Goal: Participate in discussion: Engage in conversation with other users on a specific topic

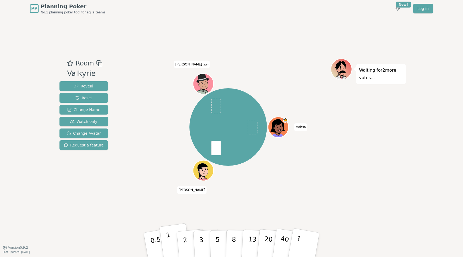
click at [170, 236] on button "1" at bounding box center [175, 244] width 32 height 43
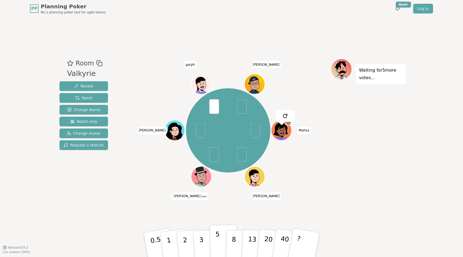
click at [213, 238] on button "5" at bounding box center [224, 244] width 28 height 41
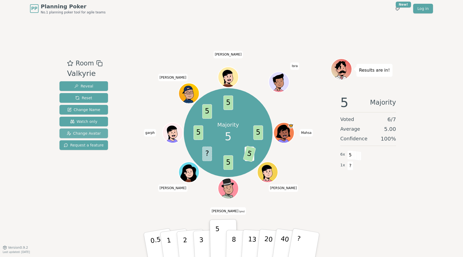
click at [81, 131] on span "Change Avatar" at bounding box center [84, 132] width 34 height 5
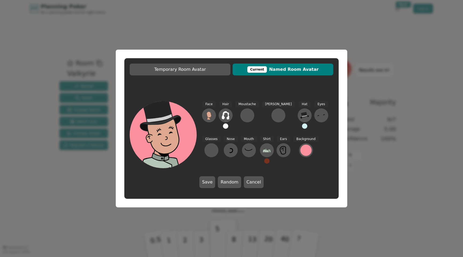
click at [380, 107] on div "Temporary Room Avatar Current Named Room Avatar Face Hair Moustache [PERSON_NAM…" at bounding box center [231, 128] width 463 height 257
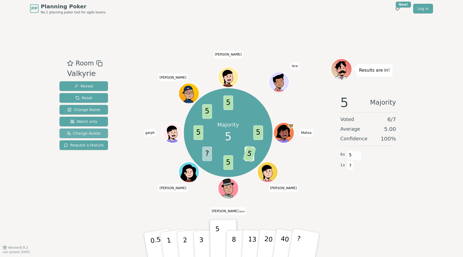
click at [94, 132] on span "Change Avatar" at bounding box center [84, 132] width 34 height 5
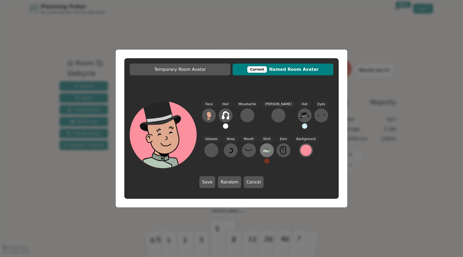
click at [265, 149] on icon at bounding box center [266, 148] width 2 height 1
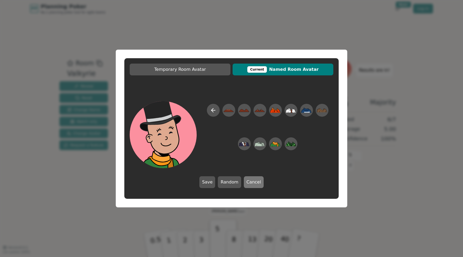
click at [253, 186] on button "Cancel" at bounding box center [254, 182] width 20 height 12
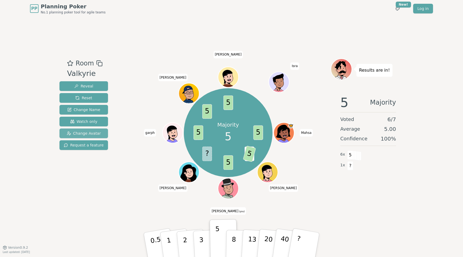
click at [82, 131] on span "Change Avatar" at bounding box center [84, 132] width 34 height 5
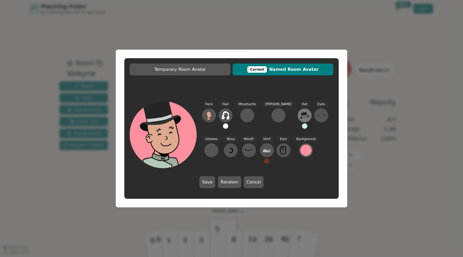
click at [300, 114] on icon at bounding box center [304, 115] width 9 height 6
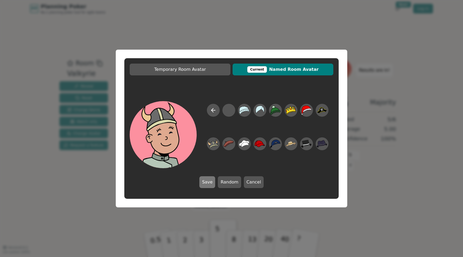
click at [207, 185] on button "Save" at bounding box center [207, 182] width 16 height 12
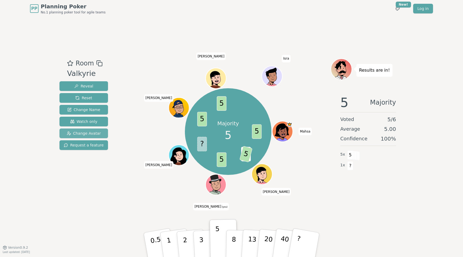
click at [103, 134] on button "Change Avatar" at bounding box center [83, 133] width 48 height 10
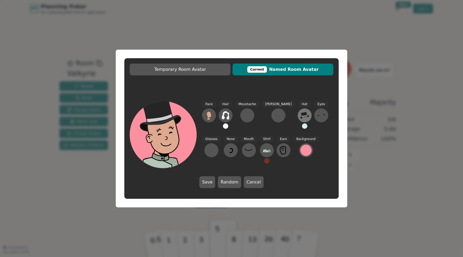
click at [300, 117] on icon at bounding box center [304, 115] width 9 height 9
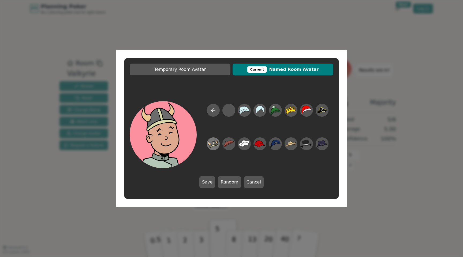
click at [214, 146] on icon at bounding box center [213, 144] width 10 height 12
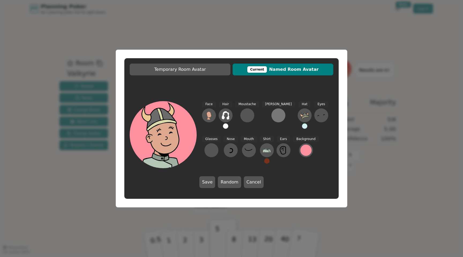
click at [274, 115] on div at bounding box center [278, 115] width 9 height 9
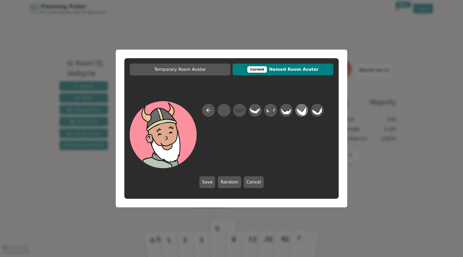
click at [304, 111] on icon at bounding box center [301, 110] width 10 height 12
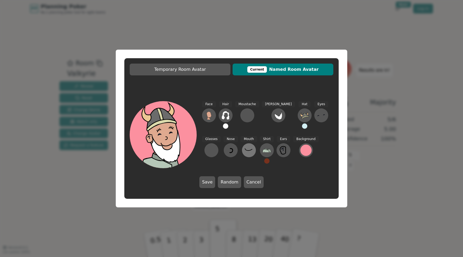
click at [242, 154] on button at bounding box center [249, 150] width 14 height 14
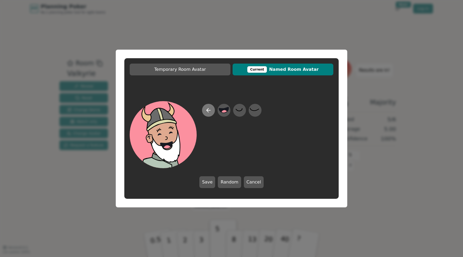
click at [205, 113] on icon at bounding box center [208, 110] width 6 height 6
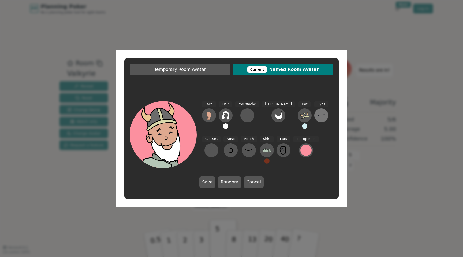
click at [314, 120] on button at bounding box center [321, 115] width 14 height 14
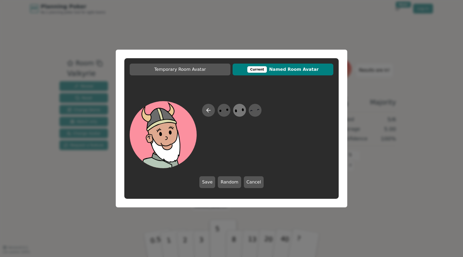
click at [238, 110] on icon at bounding box center [239, 110] width 10 height 12
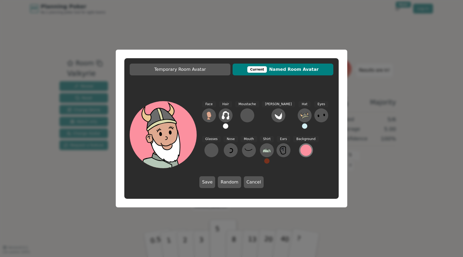
click at [300, 152] on div at bounding box center [305, 149] width 11 height 11
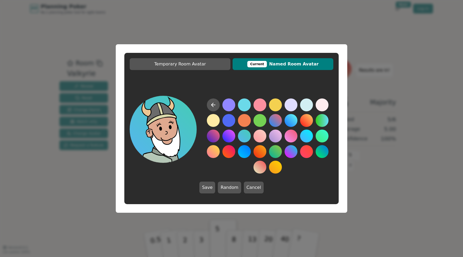
click at [244, 136] on button at bounding box center [244, 135] width 13 height 13
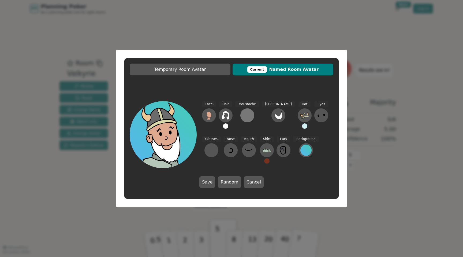
click at [249, 119] on div at bounding box center [247, 115] width 9 height 9
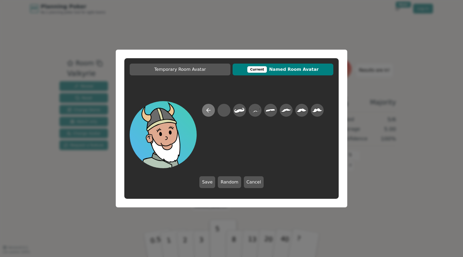
click at [211, 109] on icon at bounding box center [208, 110] width 6 height 6
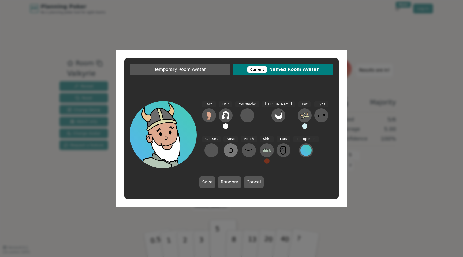
click at [226, 153] on icon at bounding box center [230, 150] width 9 height 9
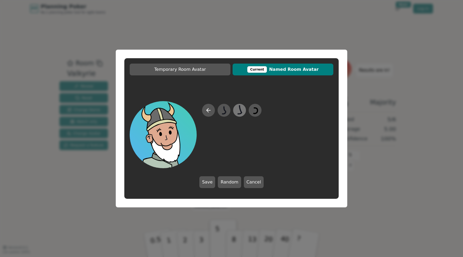
click at [240, 110] on icon at bounding box center [240, 109] width 4 height 9
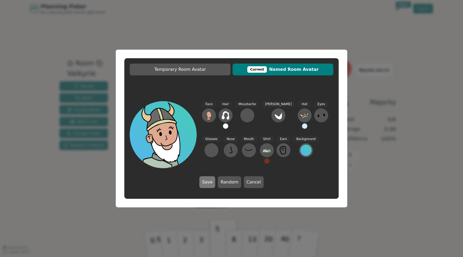
click at [211, 182] on button "Save" at bounding box center [207, 182] width 16 height 12
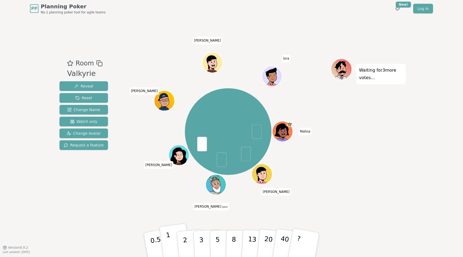
click at [173, 240] on button "1" at bounding box center [175, 244] width 32 height 43
click at [173, 237] on button "1" at bounding box center [175, 244] width 32 height 43
